Goal: Navigation & Orientation: Find specific page/section

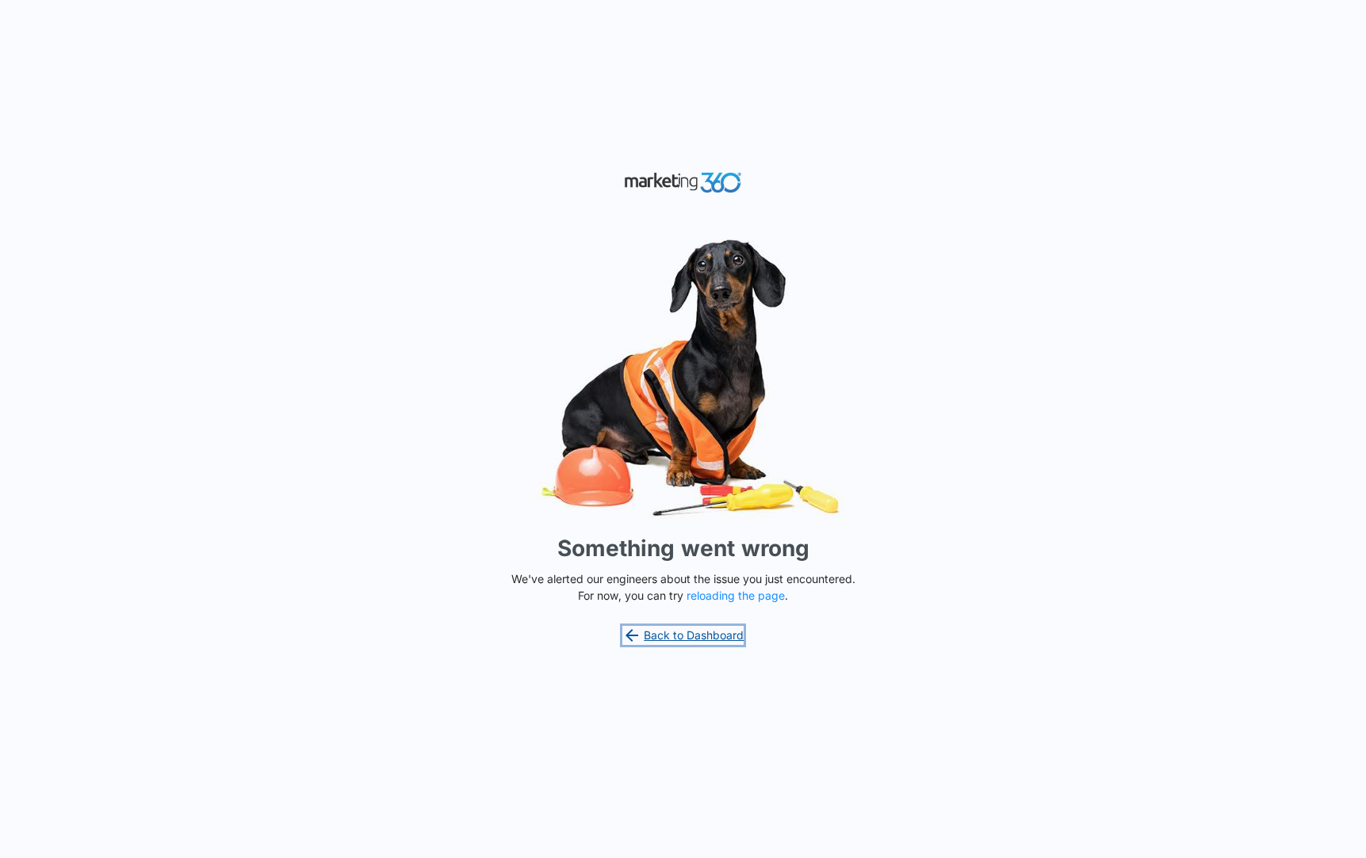
click at [662, 637] on link "Back to Dashboard" at bounding box center [683, 635] width 122 height 19
click at [660, 631] on link "Back to Dashboard" at bounding box center [683, 635] width 122 height 19
